Goal: Check status: Check status

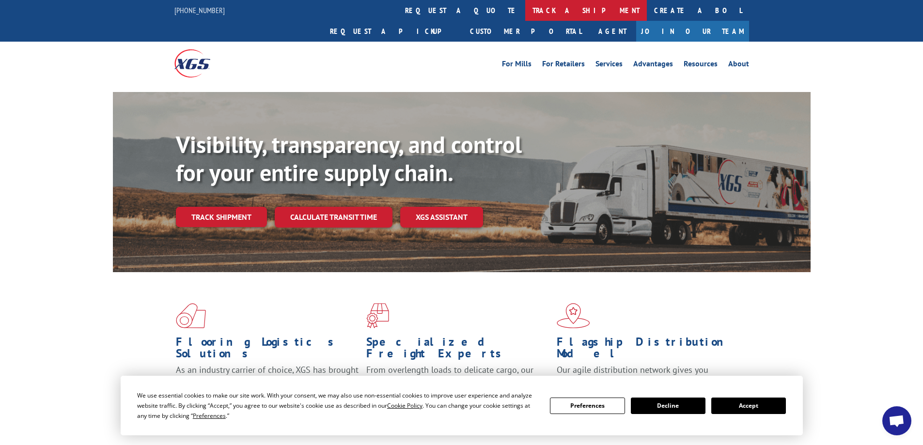
click at [525, 9] on link "track a shipment" at bounding box center [586, 10] width 122 height 21
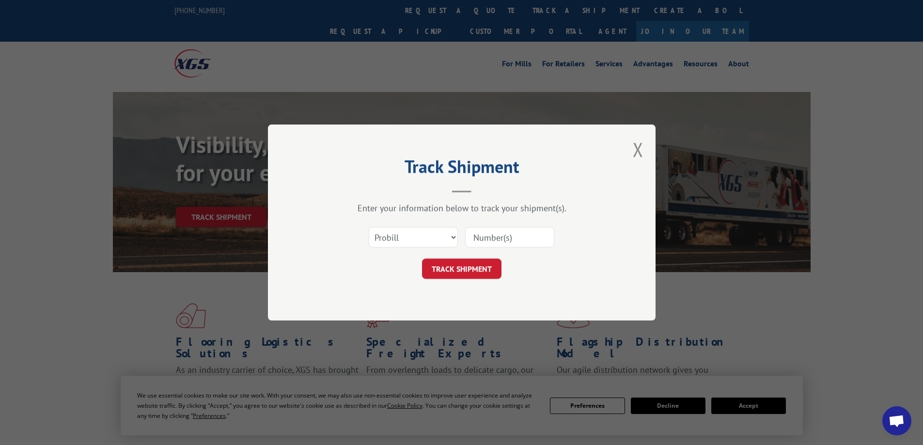
click at [479, 239] on input at bounding box center [509, 237] width 89 height 20
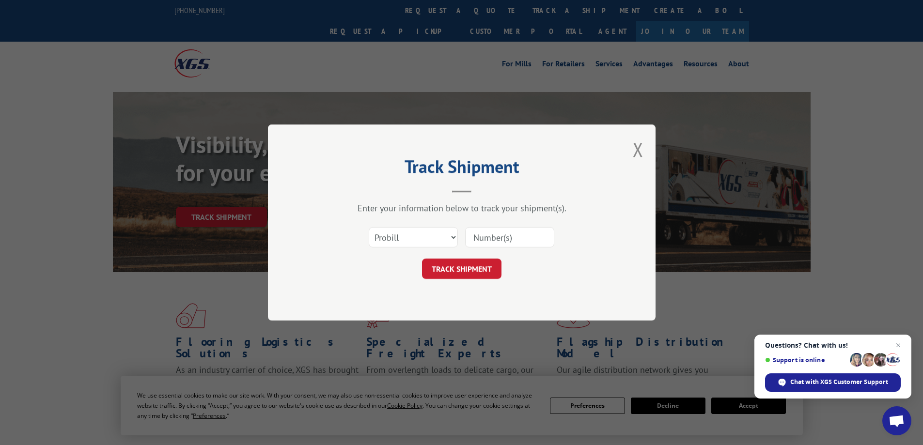
paste input "3368494"
type input "3368494"
click at [444, 269] on button "TRACK SHIPMENT" at bounding box center [461, 269] width 79 height 20
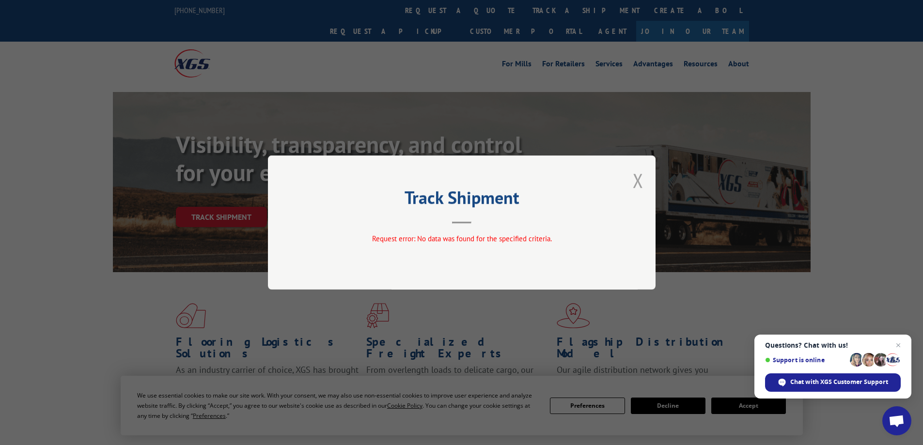
click at [639, 182] on button "Close modal" at bounding box center [638, 181] width 11 height 26
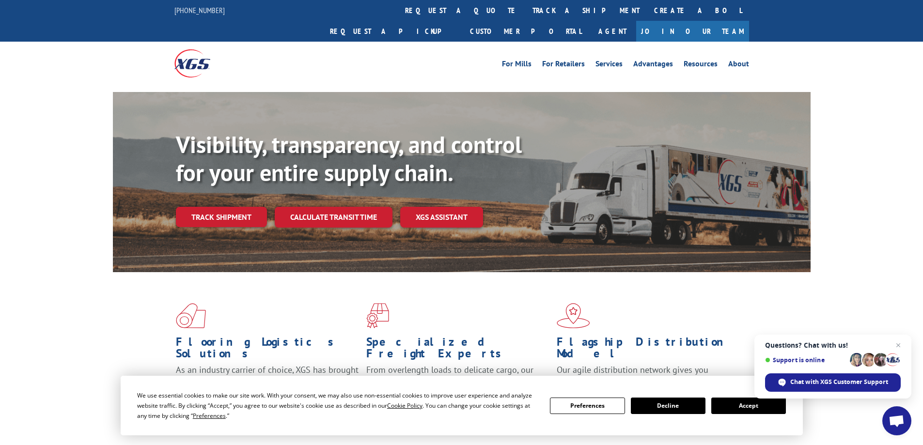
click at [525, 13] on link "track a shipment" at bounding box center [586, 10] width 122 height 21
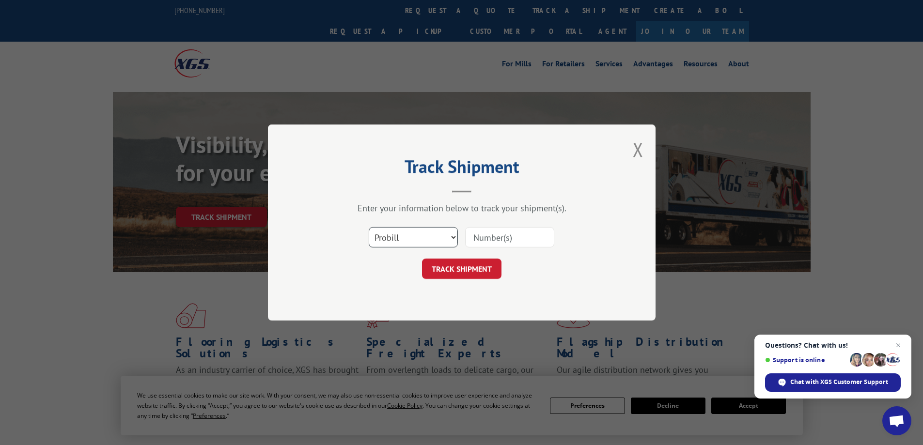
click at [441, 239] on select "Select category... Probill BOL PO" at bounding box center [413, 237] width 89 height 20
select select "bol"
click at [369, 227] on select "Select category... Probill BOL PO" at bounding box center [413, 237] width 89 height 20
click at [470, 267] on button "TRACK SHIPMENT" at bounding box center [461, 269] width 79 height 20
paste input "3368494"
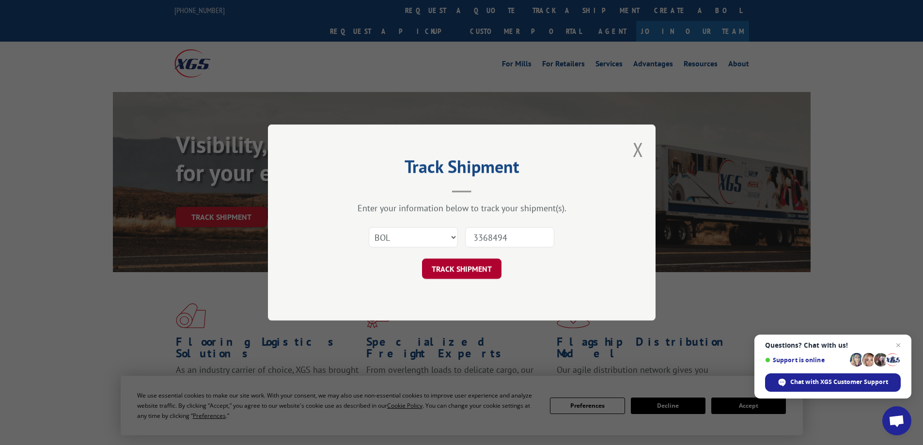
type input "3368494"
click at [476, 267] on button "TRACK SHIPMENT" at bounding box center [461, 269] width 79 height 20
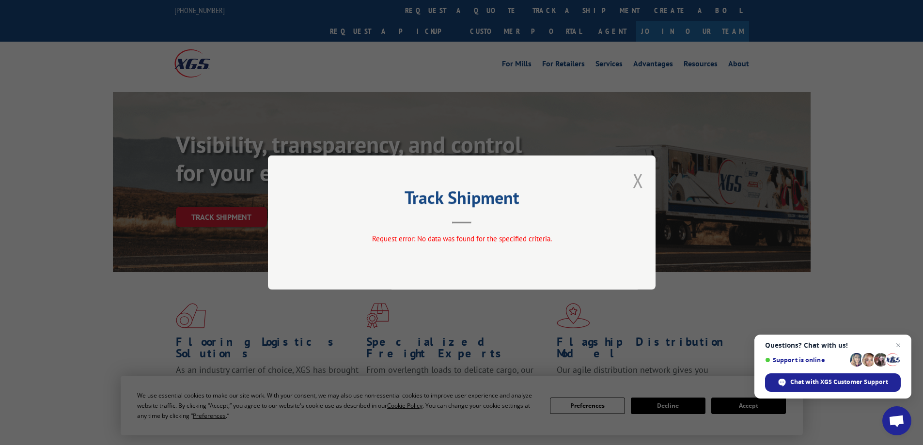
click at [635, 178] on button "Close modal" at bounding box center [638, 181] width 11 height 26
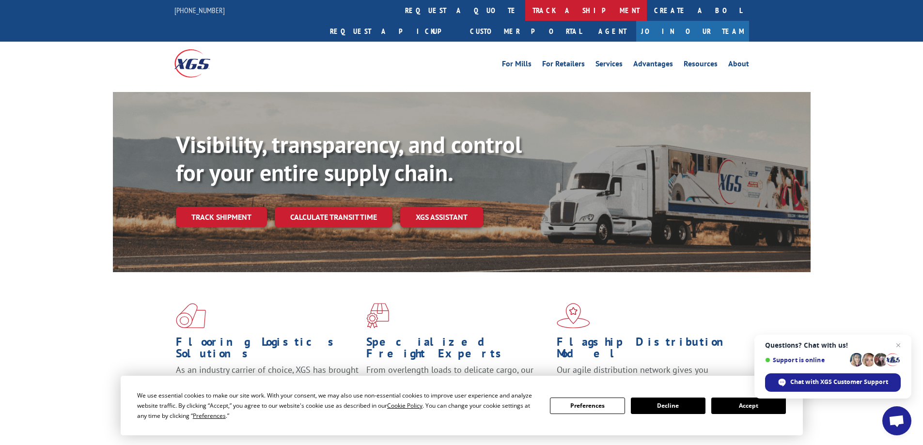
click at [525, 11] on link "track a shipment" at bounding box center [586, 10] width 122 height 21
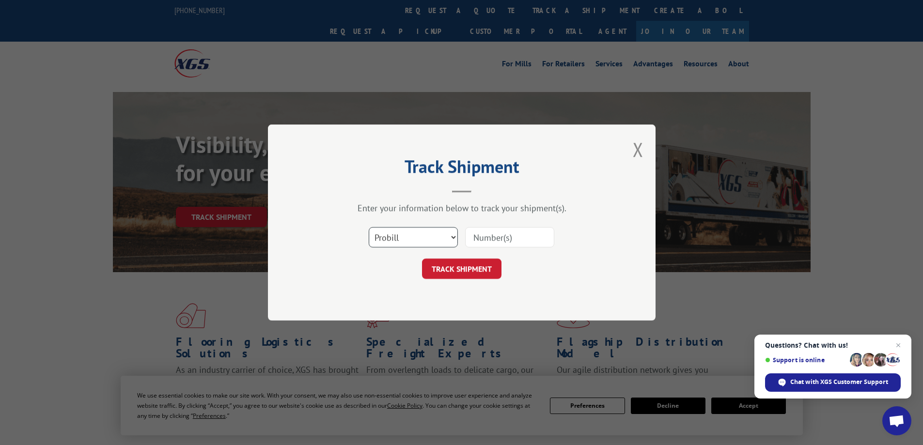
click at [449, 234] on select "Select category... Probill BOL PO" at bounding box center [413, 237] width 89 height 20
select select "bol"
click at [369, 227] on select "Select category... Probill BOL PO" at bounding box center [413, 237] width 89 height 20
click at [503, 233] on input at bounding box center [509, 237] width 89 height 20
type input "jc004077"
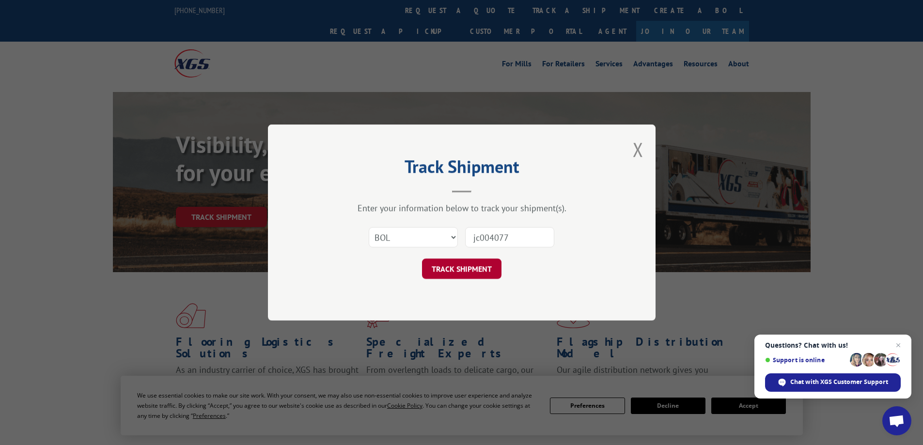
click at [446, 267] on button "TRACK SHIPMENT" at bounding box center [461, 269] width 79 height 20
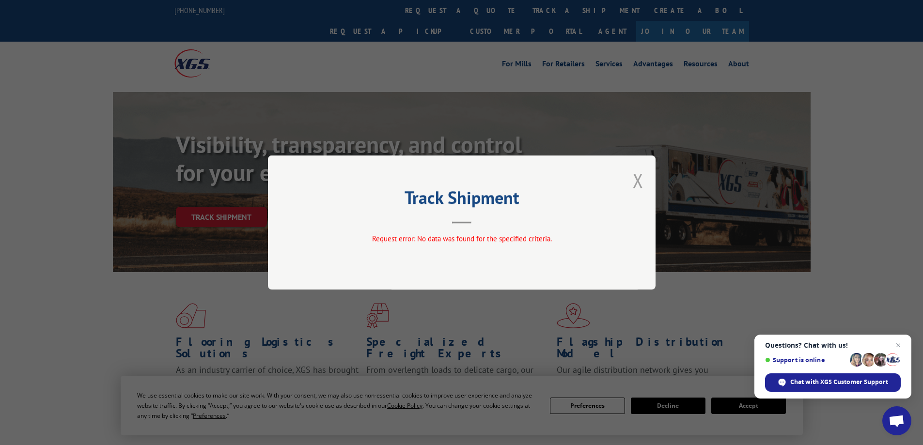
click at [642, 185] on button "Close modal" at bounding box center [638, 181] width 11 height 26
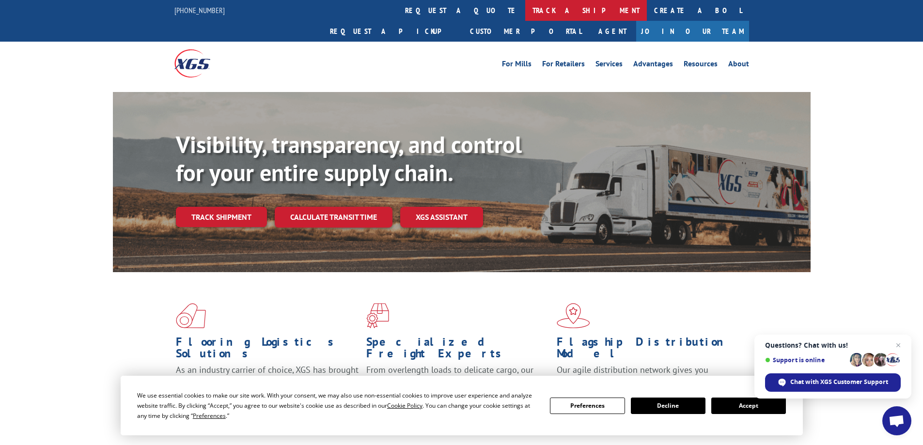
click at [525, 14] on link "track a shipment" at bounding box center [586, 10] width 122 height 21
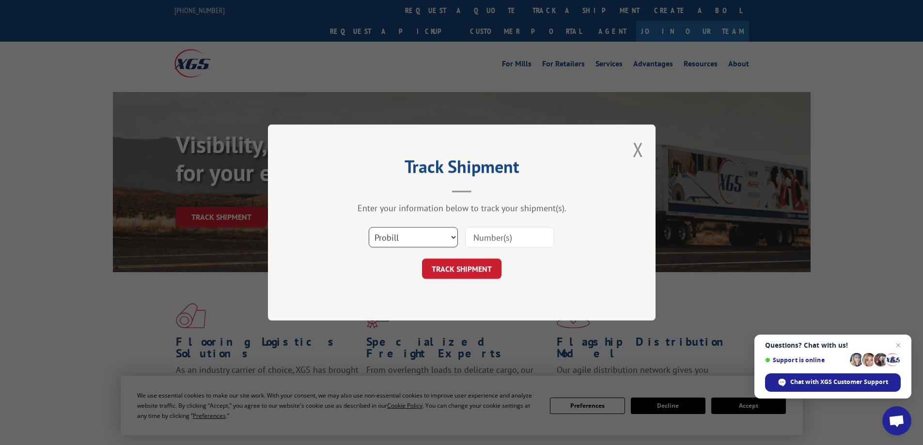
click at [449, 232] on select "Select category... Probill BOL PO" at bounding box center [413, 237] width 89 height 20
select select "po"
click at [369, 227] on select "Select category... Probill BOL PO" at bounding box center [413, 237] width 89 height 20
click at [479, 233] on input at bounding box center [509, 237] width 89 height 20
paste input "4711743"
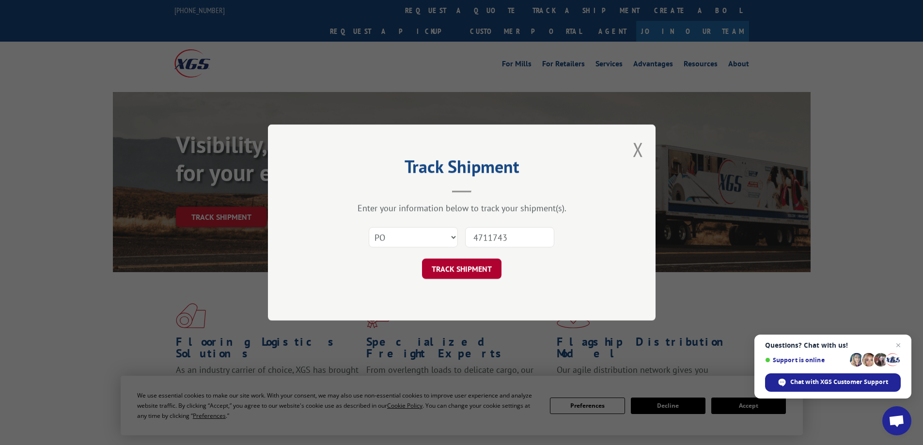
type input "4711743"
click at [456, 266] on button "TRACK SHIPMENT" at bounding box center [461, 269] width 79 height 20
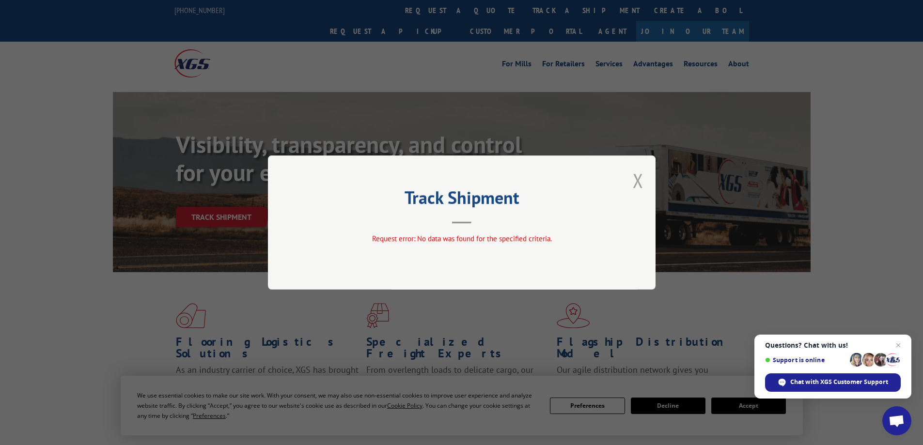
click at [641, 178] on div "Track Shipment Request error: No data was found for the specified criteria." at bounding box center [461, 222] width 387 height 134
click at [638, 181] on button "Close modal" at bounding box center [638, 181] width 11 height 26
